Goal: Find specific page/section: Find specific page/section

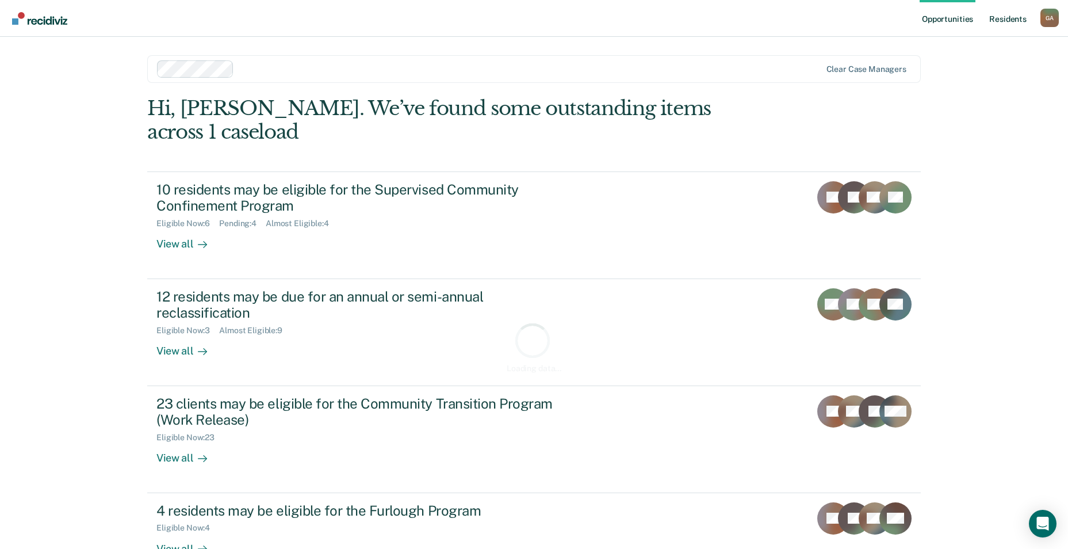
click at [1019, 19] on link "Resident s" at bounding box center [1008, 18] width 42 height 37
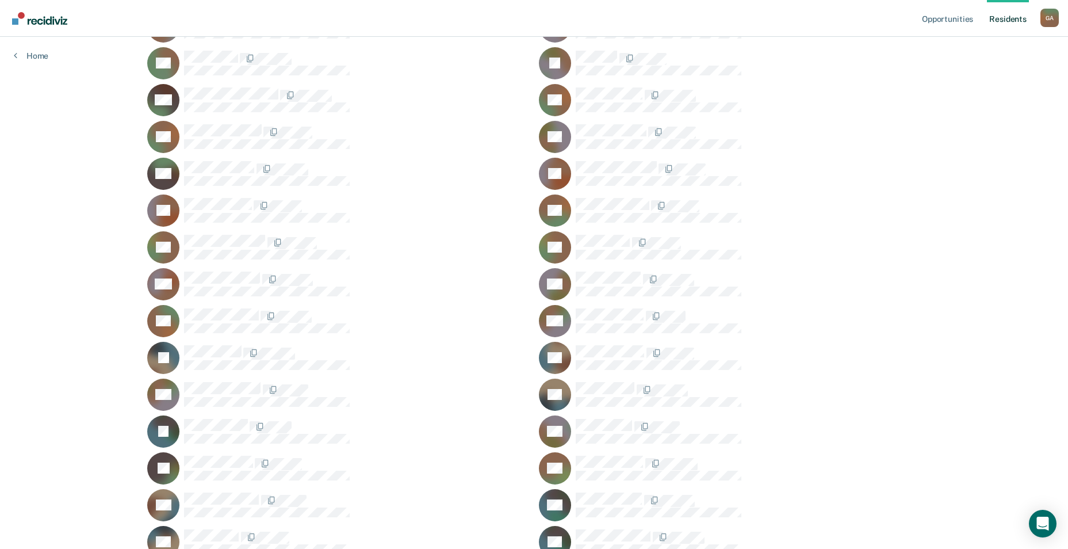
scroll to position [173, 0]
